Goal: Information Seeking & Learning: Learn about a topic

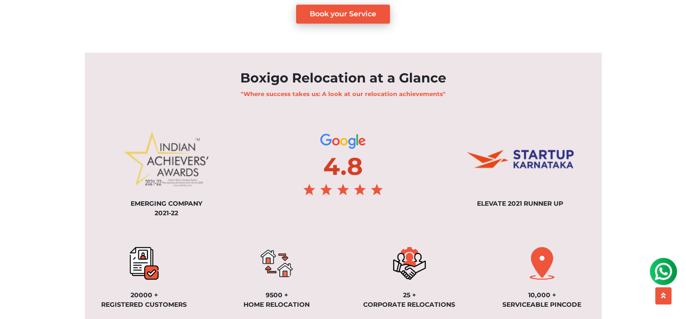
scroll to position [641, 0]
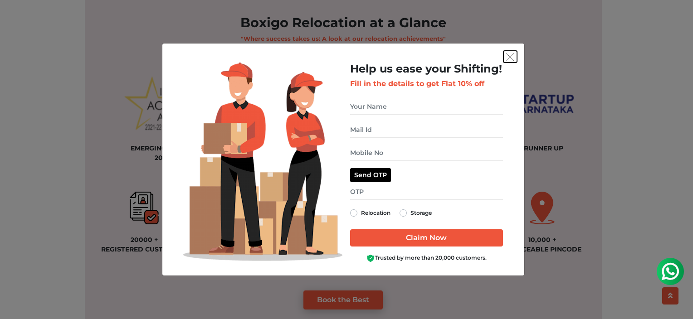
click at [509, 55] on img "get free quote dialog" at bounding box center [510, 57] width 8 height 8
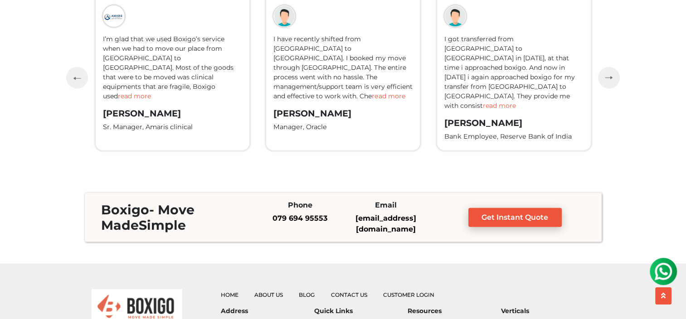
scroll to position [2146, 0]
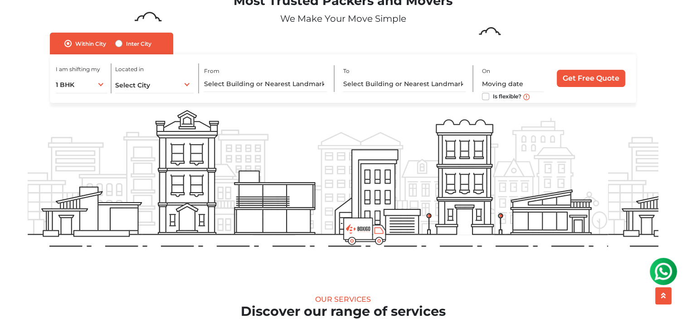
scroll to position [0, 0]
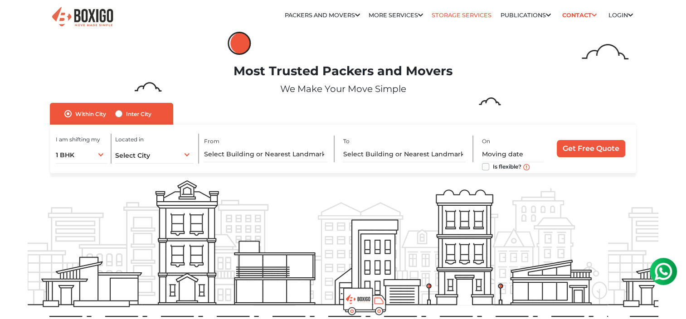
click at [446, 15] on link "Storage Services" at bounding box center [462, 15] width 60 height 7
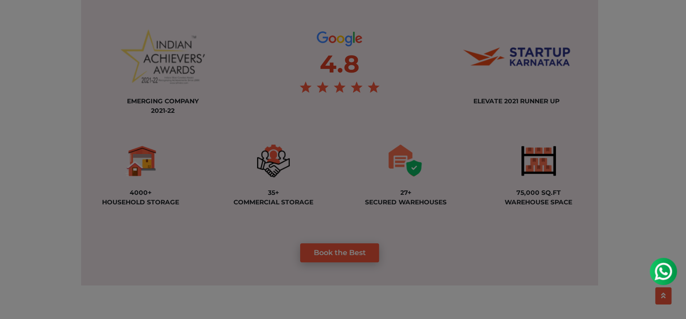
scroll to position [669, 0]
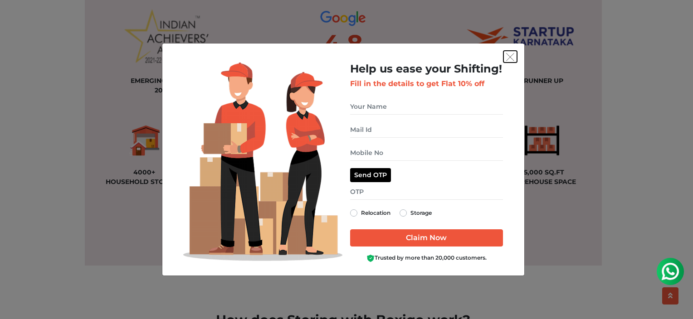
click at [508, 58] on img "get free quote dialog" at bounding box center [510, 57] width 8 height 8
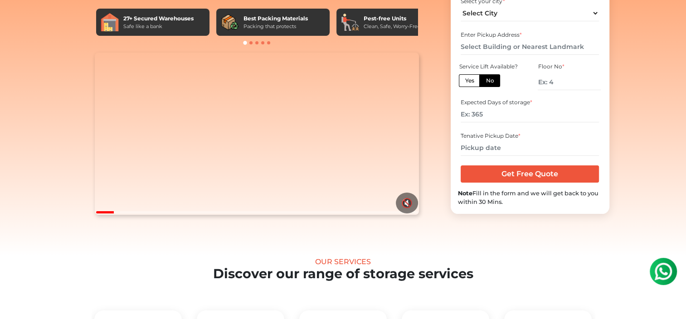
scroll to position [0, 0]
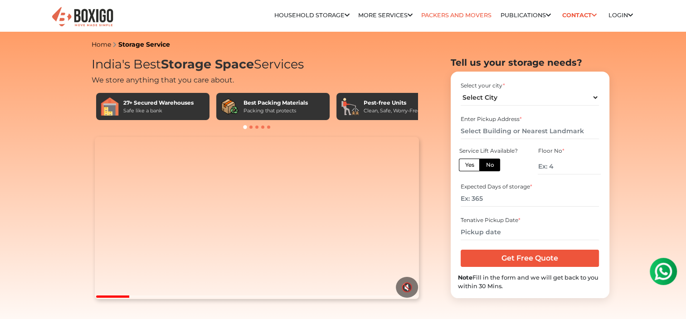
click at [464, 16] on link "Packers and Movers" at bounding box center [456, 15] width 70 height 7
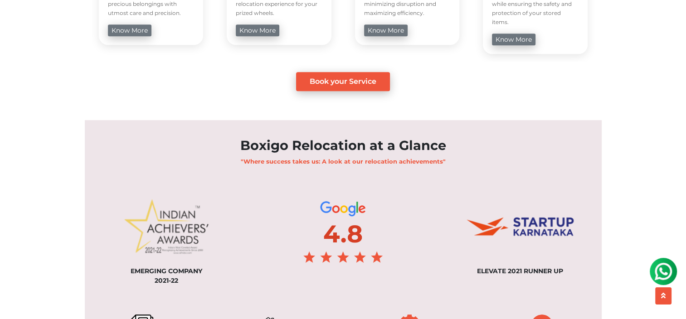
scroll to position [638, 0]
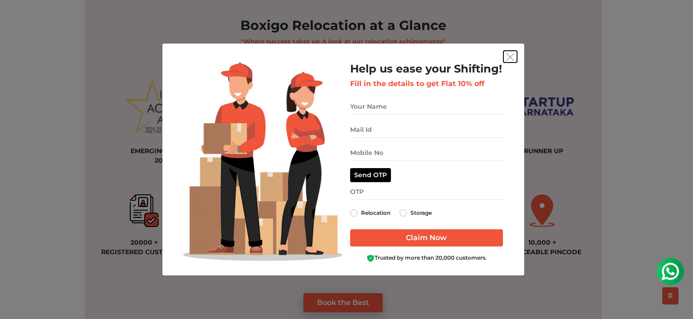
click at [510, 57] on img "get free quote dialog" at bounding box center [510, 57] width 8 height 8
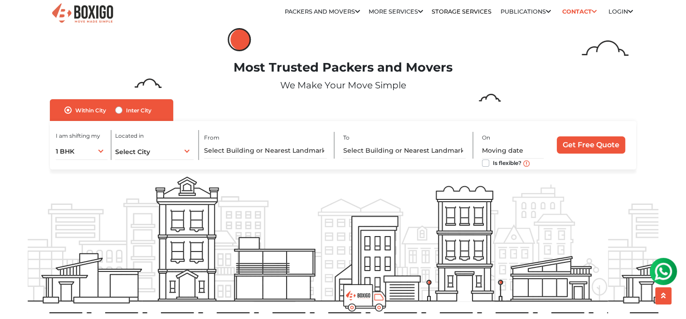
scroll to position [0, 0]
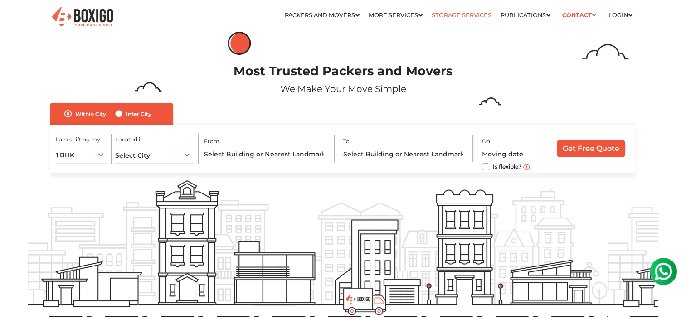
click at [462, 17] on link "Storage Services" at bounding box center [462, 15] width 60 height 7
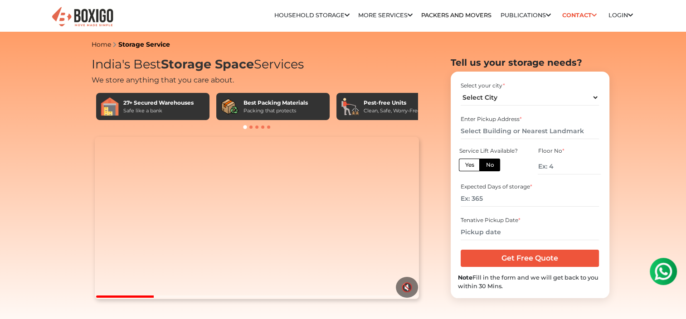
click at [359, 198] on video "Your browser does not support the video tag." at bounding box center [257, 218] width 324 height 162
click at [312, 238] on video "Your browser does not support the video tag." at bounding box center [257, 218] width 324 height 162
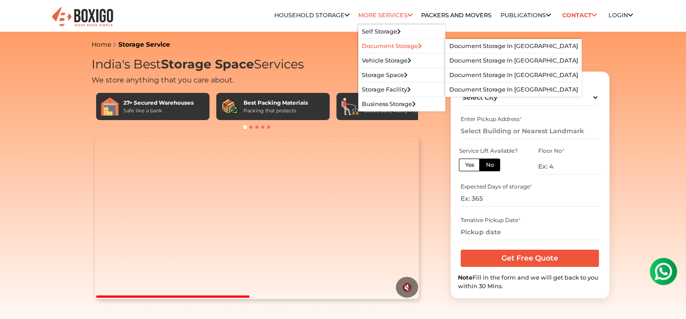
click at [383, 43] on link "Document Storage" at bounding box center [392, 46] width 60 height 7
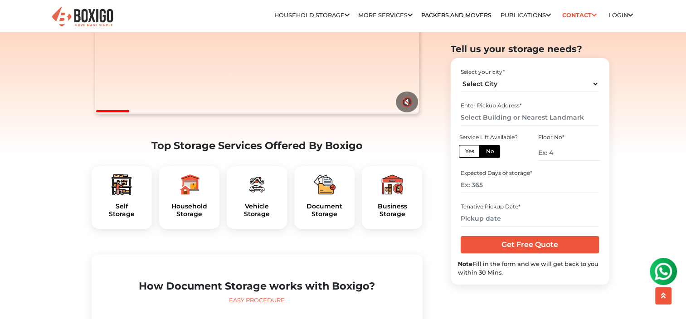
scroll to position [183, 0]
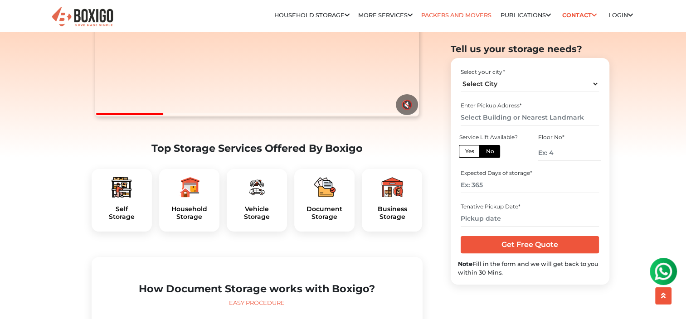
click at [437, 16] on link "Packers and Movers" at bounding box center [456, 15] width 70 height 7
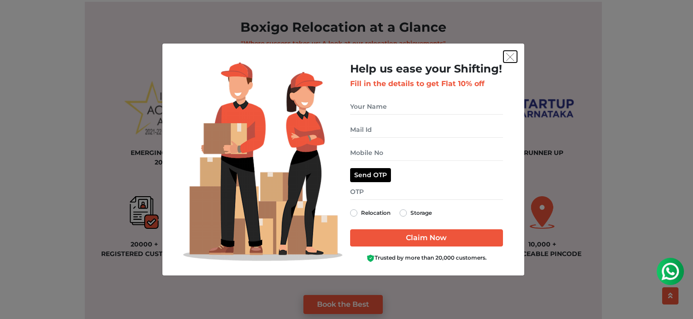
click at [509, 56] on img "get free quote dialog" at bounding box center [510, 57] width 8 height 8
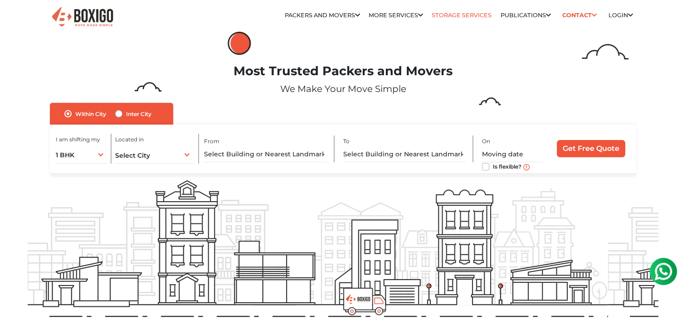
click at [444, 12] on link "Storage Services" at bounding box center [462, 15] width 60 height 7
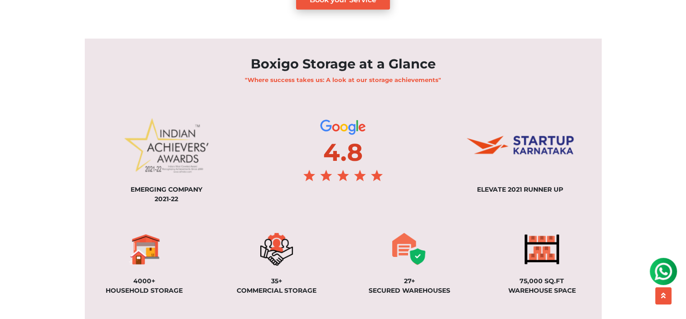
scroll to position [667, 0]
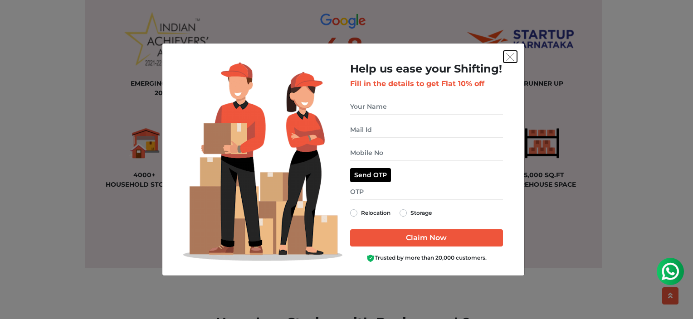
click at [510, 58] on img "get free quote dialog" at bounding box center [510, 57] width 8 height 8
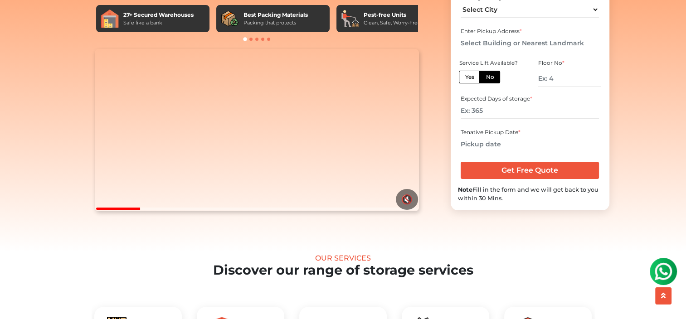
scroll to position [0, 0]
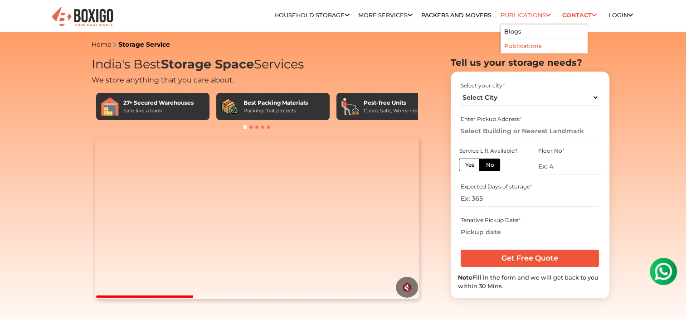
click at [518, 46] on link "Publications" at bounding box center [522, 46] width 37 height 7
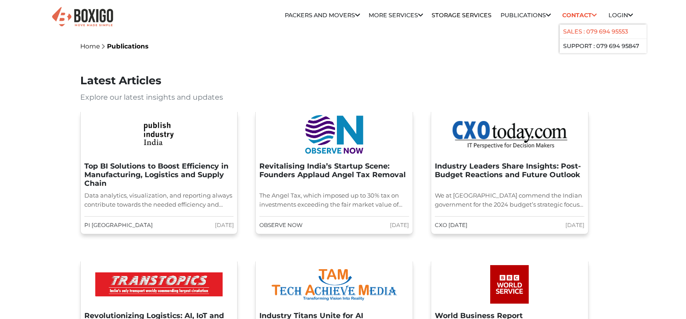
click at [574, 33] on link "Sales : 079 694 95553" at bounding box center [595, 31] width 65 height 7
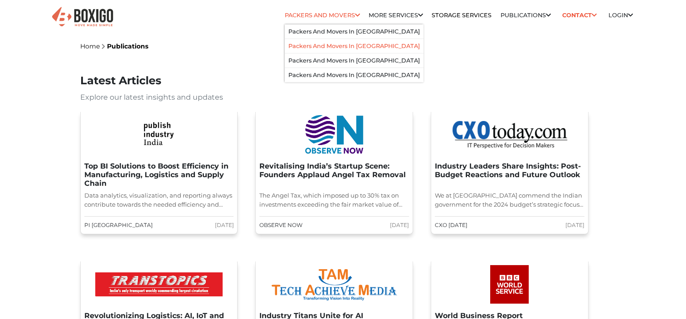
click at [345, 44] on link "Packers and Movers in [GEOGRAPHIC_DATA]" at bounding box center [353, 46] width 131 height 7
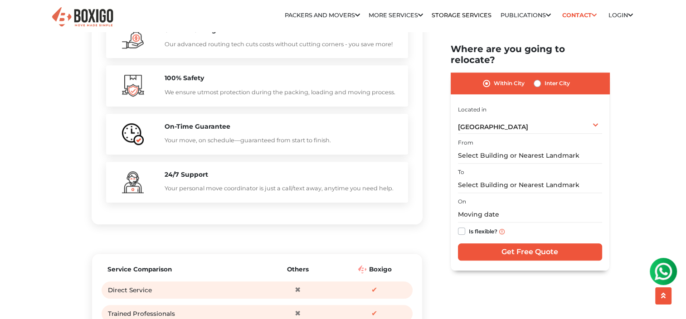
scroll to position [912, 0]
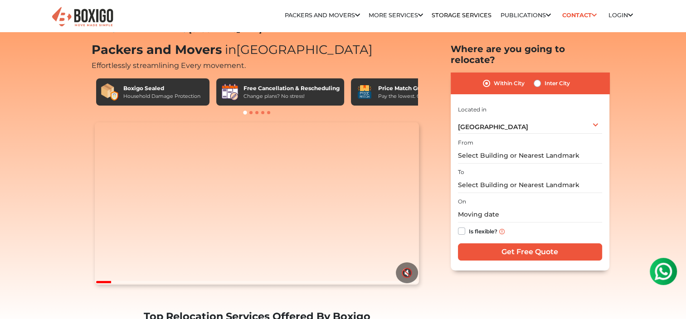
scroll to position [0, 0]
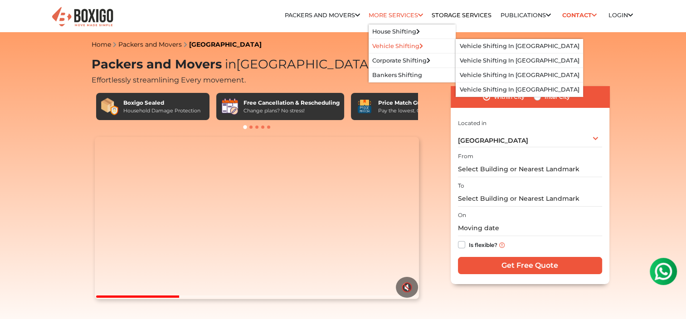
click at [394, 45] on link "Vehicle Shifting" at bounding box center [397, 46] width 51 height 7
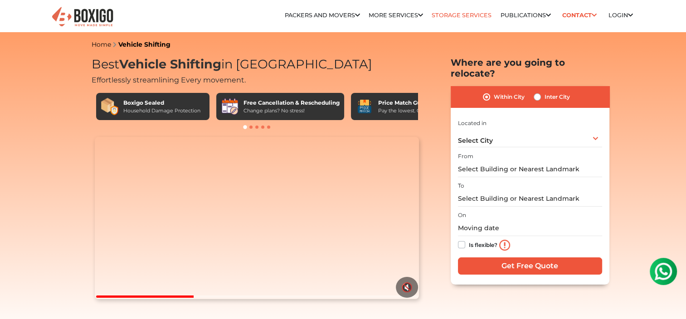
click at [448, 15] on link "Storage Services" at bounding box center [462, 15] width 60 height 7
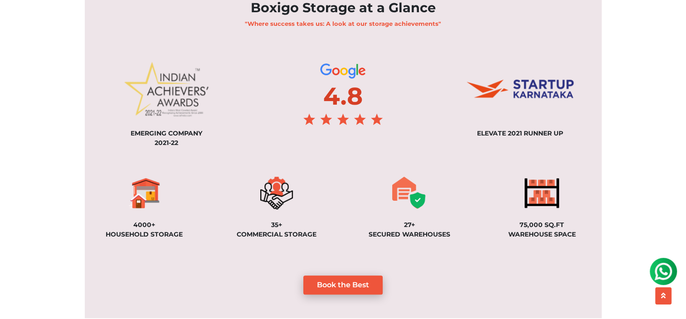
scroll to position [679, 0]
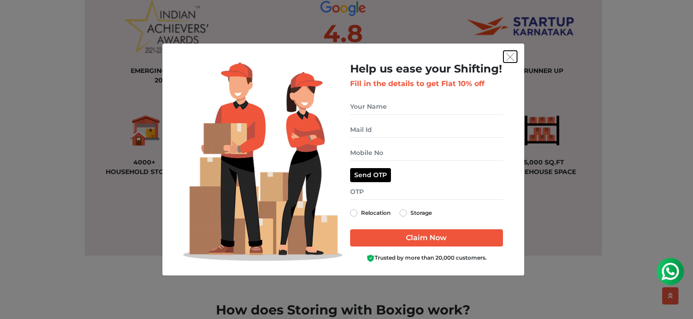
click at [512, 56] on img "get free quote dialog" at bounding box center [510, 57] width 8 height 8
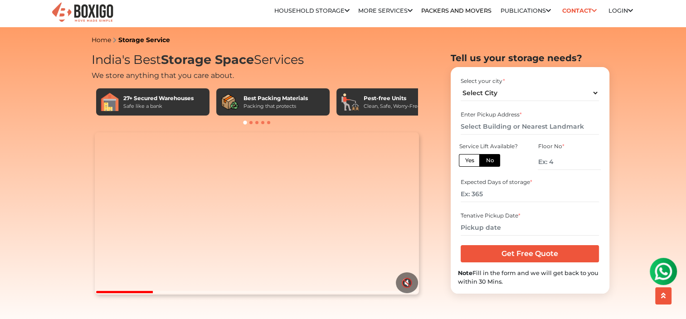
scroll to position [0, 0]
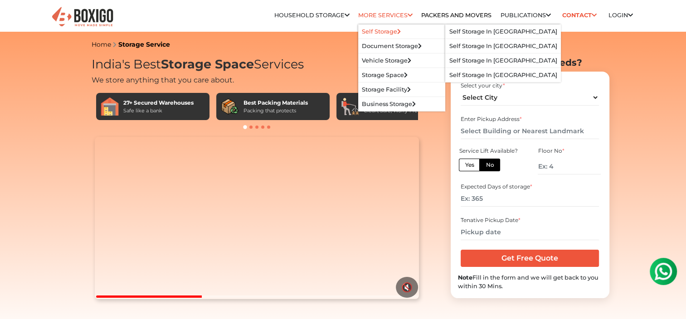
click at [367, 31] on link "Self Storage" at bounding box center [381, 31] width 39 height 7
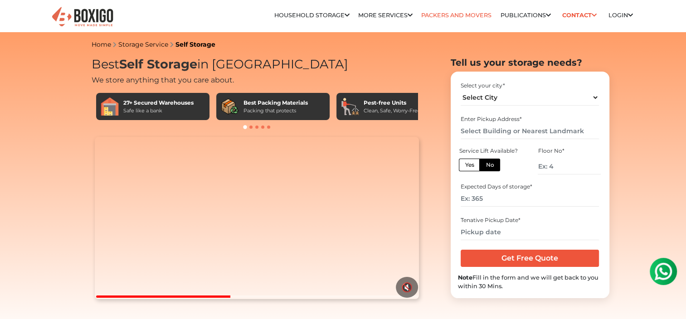
click at [480, 16] on link "Packers and Movers" at bounding box center [456, 15] width 70 height 7
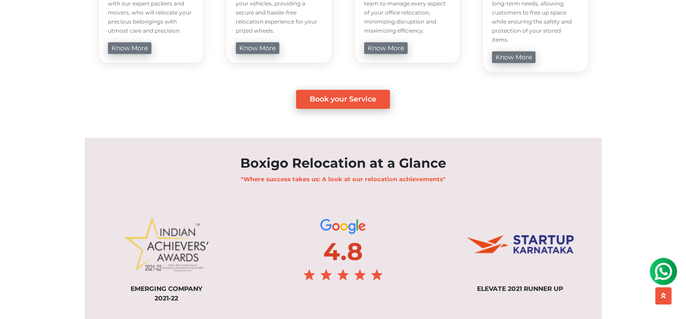
scroll to position [651, 0]
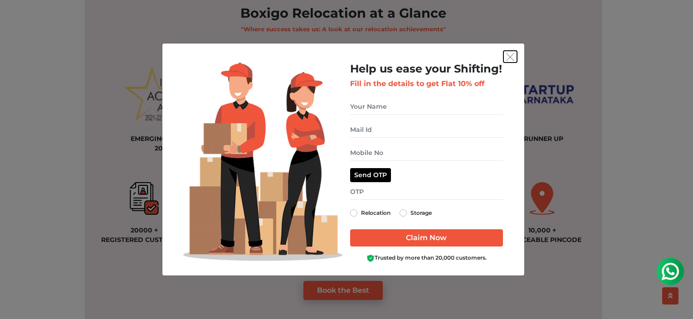
click at [509, 60] on img "get free quote dialog" at bounding box center [510, 57] width 8 height 8
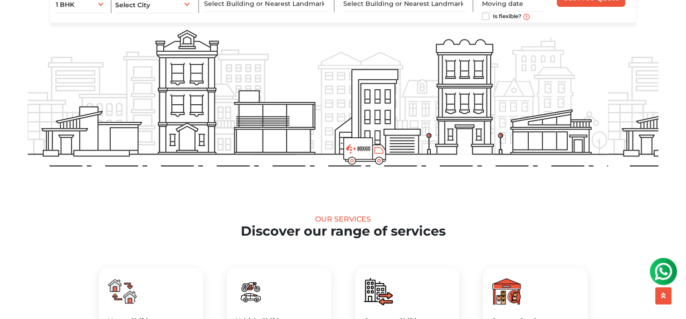
scroll to position [0, 0]
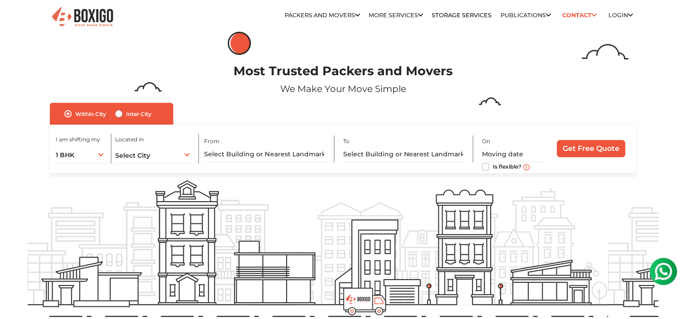
click at [85, 18] on img at bounding box center [82, 17] width 63 height 22
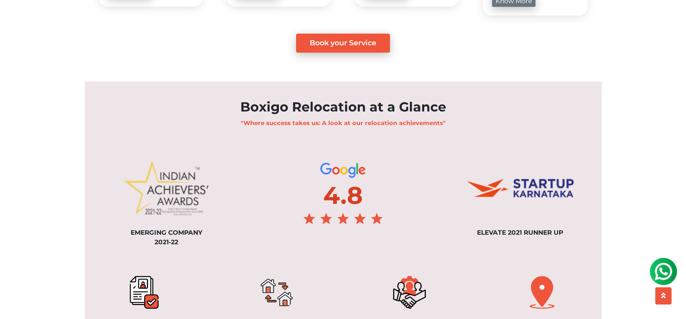
scroll to position [643, 0]
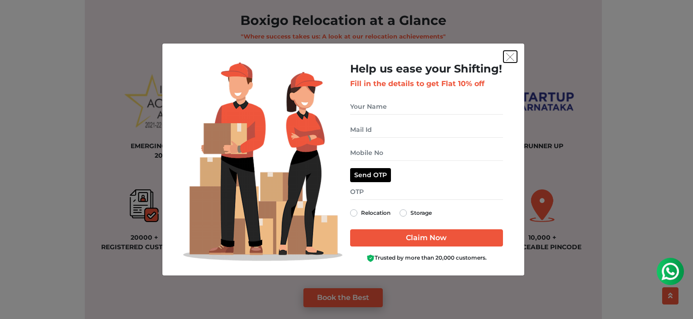
click at [507, 57] on img "get free quote dialog" at bounding box center [510, 57] width 8 height 8
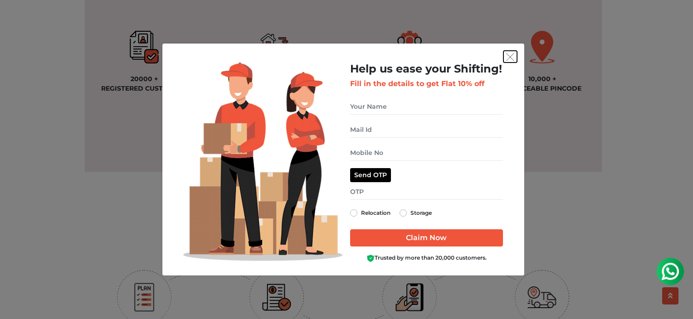
click at [506, 61] on img "get free quote dialog" at bounding box center [510, 57] width 8 height 8
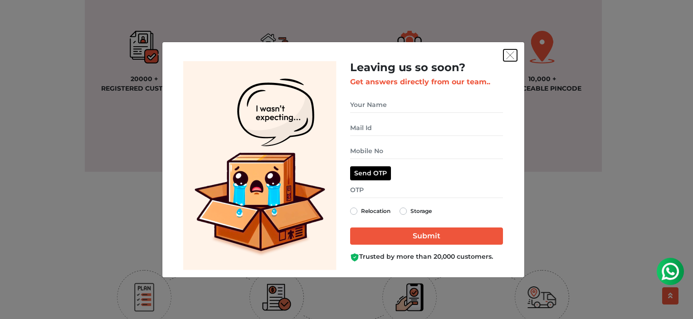
click at [509, 55] on img "get free quote dialog" at bounding box center [510, 55] width 8 height 8
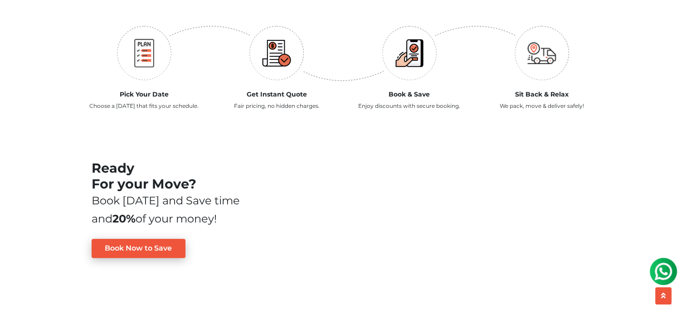
click at [411, 46] on img at bounding box center [409, 53] width 29 height 29
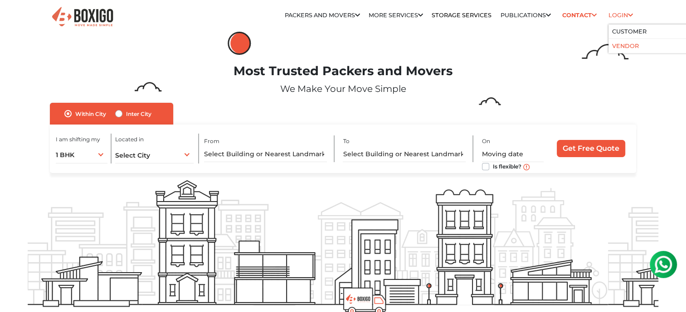
click at [622, 49] on link "Vendor" at bounding box center [625, 46] width 27 height 7
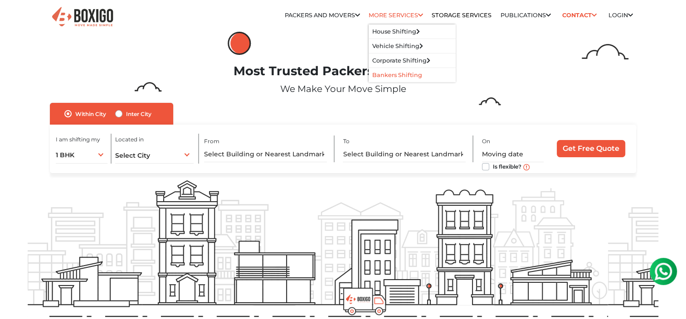
click at [381, 74] on link "Bankers Shifting" at bounding box center [397, 75] width 50 height 7
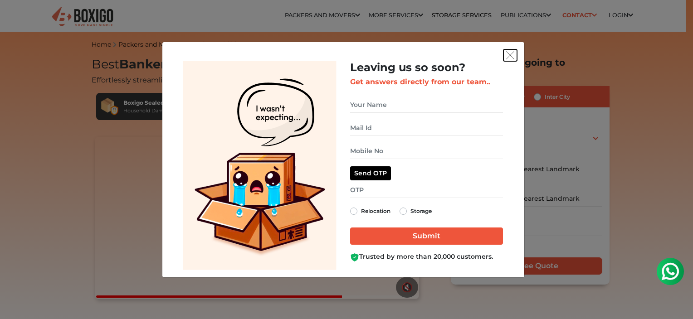
click at [510, 53] on img "get free quote dialog" at bounding box center [510, 55] width 8 height 8
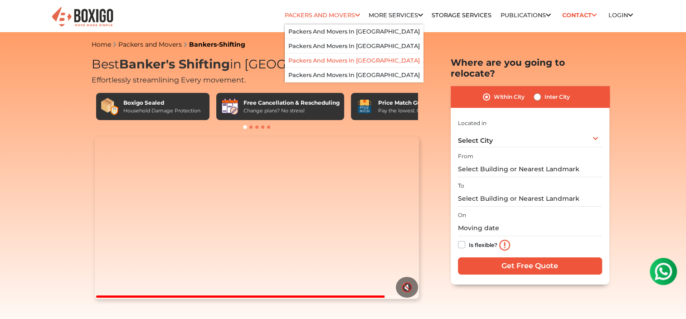
click at [324, 61] on link "Packers and Movers in Chennai" at bounding box center [353, 60] width 131 height 7
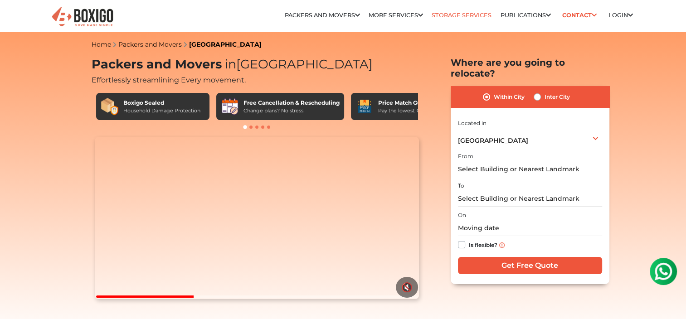
click at [448, 13] on link "Storage Services" at bounding box center [462, 15] width 60 height 7
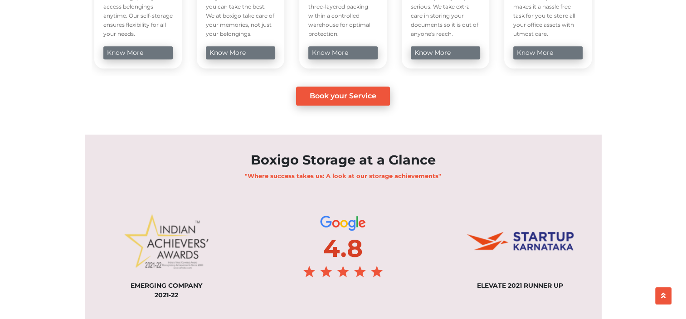
scroll to position [471, 0]
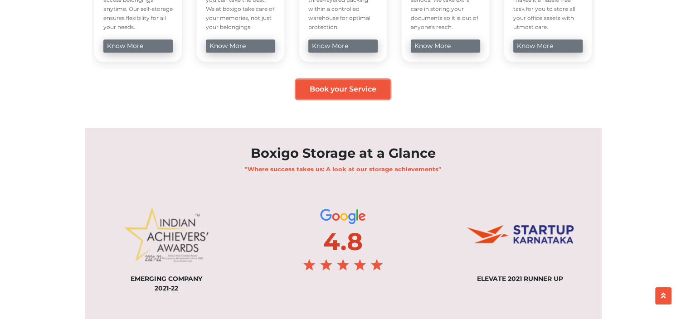
click at [339, 99] on link "Book your Service" at bounding box center [343, 89] width 94 height 19
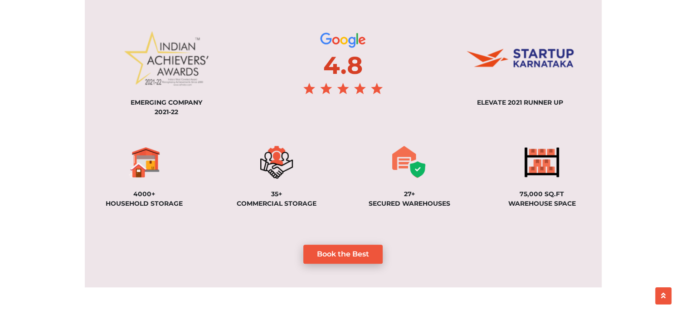
scroll to position [662, 0]
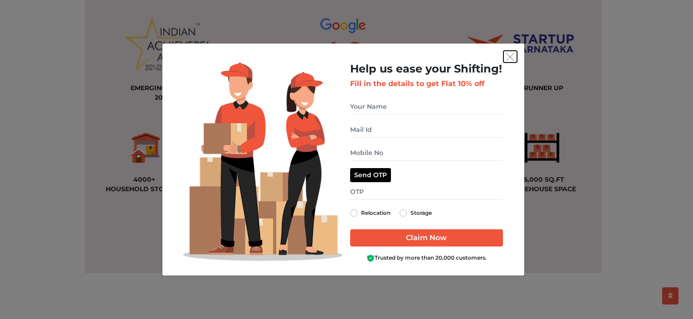
click at [509, 57] on img "get free quote dialog" at bounding box center [510, 57] width 8 height 8
click at [509, 58] on img "get free quote dialog" at bounding box center [510, 57] width 8 height 8
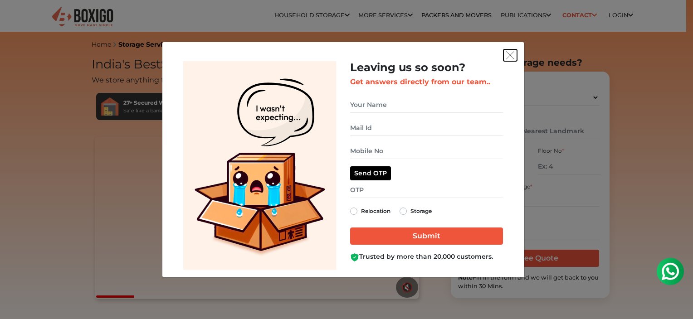
click at [511, 56] on img "get free quote dialog" at bounding box center [510, 55] width 8 height 8
